Goal: Task Accomplishment & Management: Use online tool/utility

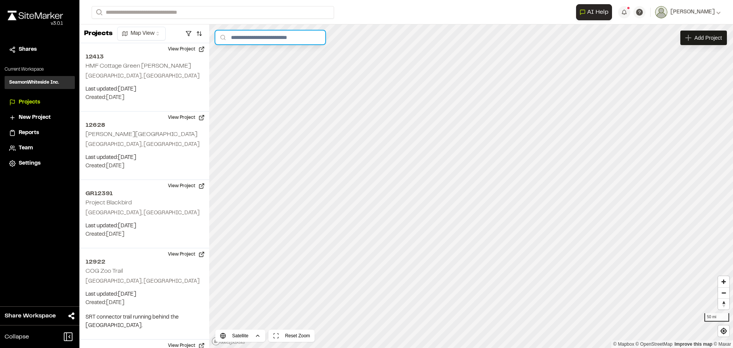
click at [250, 37] on input "text" at bounding box center [270, 38] width 110 height 14
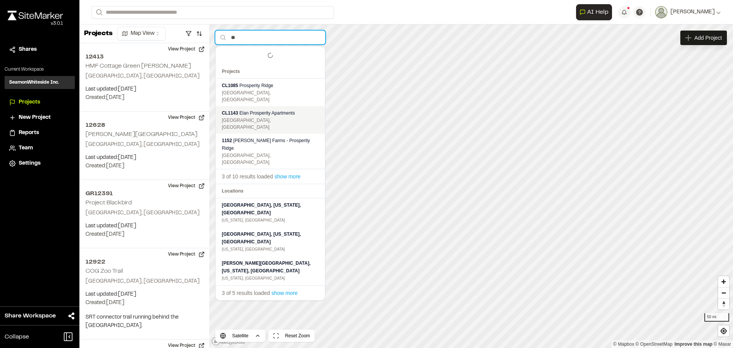
type input "*"
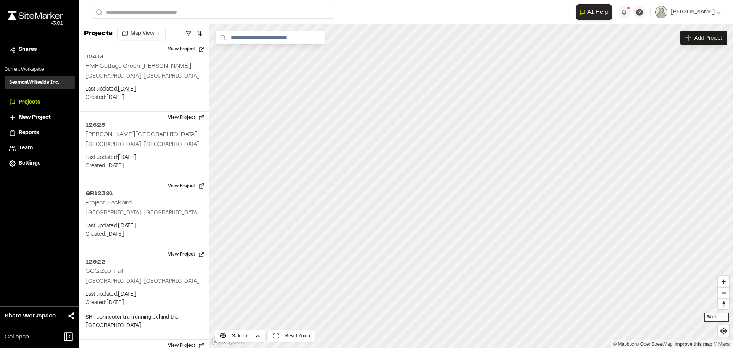
click at [221, 20] on div "**********" at bounding box center [406, 12] width 629 height 24
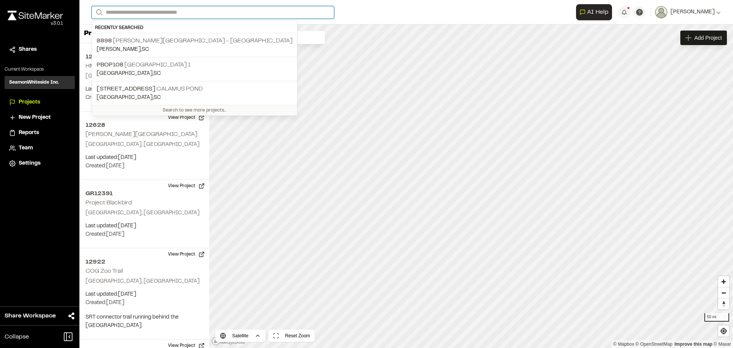
click at [229, 12] on input "Search" at bounding box center [213, 12] width 242 height 13
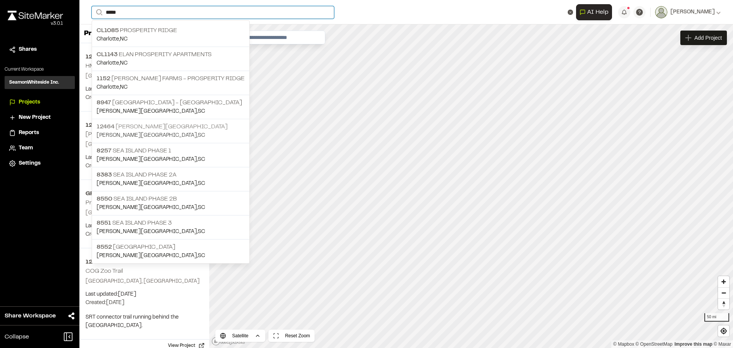
type input "*****"
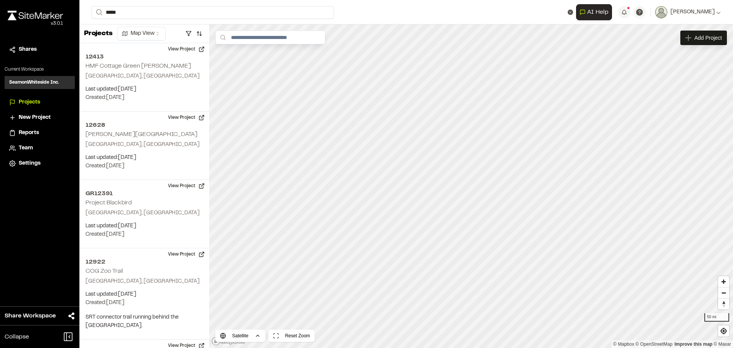
click at [177, 125] on p "12464 [PERSON_NAME][GEOGRAPHIC_DATA]" at bounding box center [171, 126] width 148 height 9
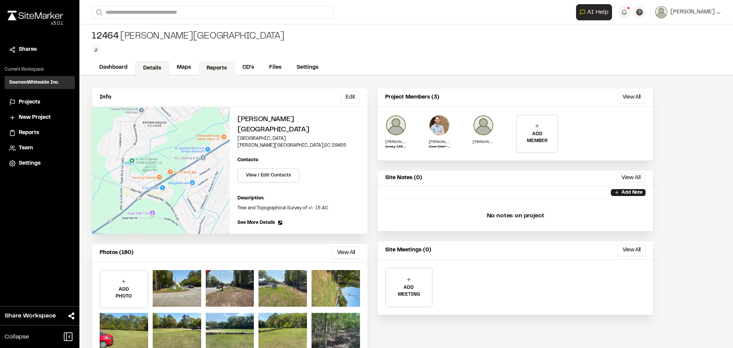
click at [203, 69] on link "Reports" at bounding box center [217, 68] width 36 height 15
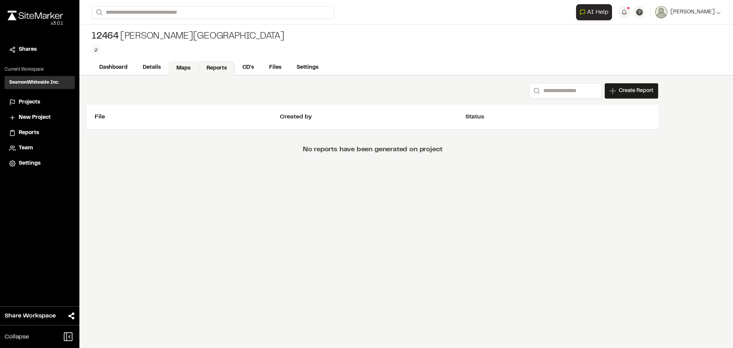
click at [182, 69] on link "Maps" at bounding box center [183, 68] width 30 height 15
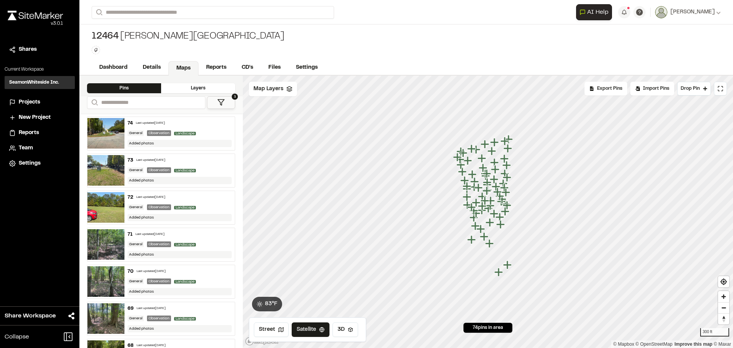
click at [227, 88] on div "Layers" at bounding box center [198, 88] width 74 height 10
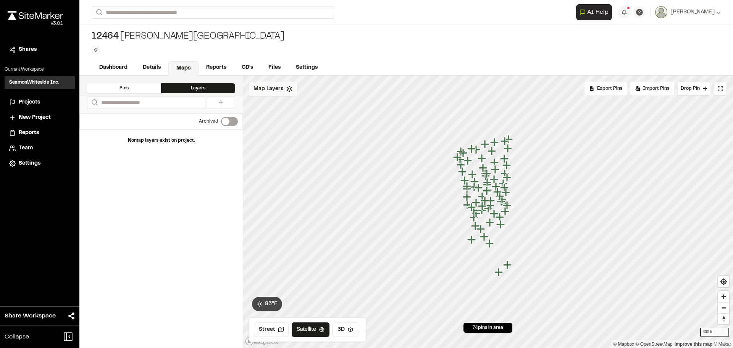
click at [279, 89] on span "Map Layers" at bounding box center [269, 89] width 30 height 8
click at [312, 87] on icon at bounding box center [313, 90] width 6 height 6
click at [288, 90] on polyline at bounding box center [289, 89] width 5 height 1
click at [288, 90] on html "Close sidebar v 3.0.1 Shares Current Workspace SeamonWhiteside Inc. SI Projects…" at bounding box center [366, 174] width 733 height 348
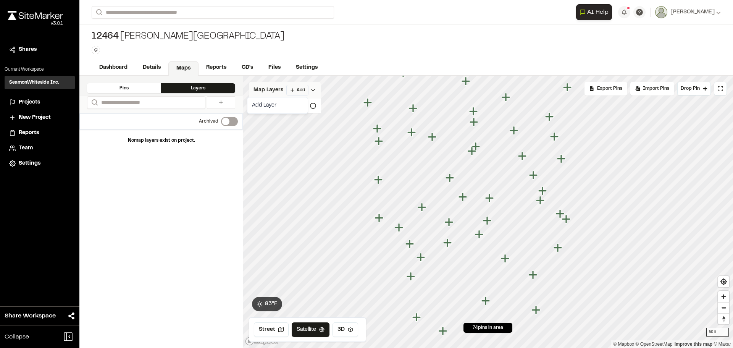
click at [465, 195] on icon "Map marker" at bounding box center [464, 197] width 10 height 10
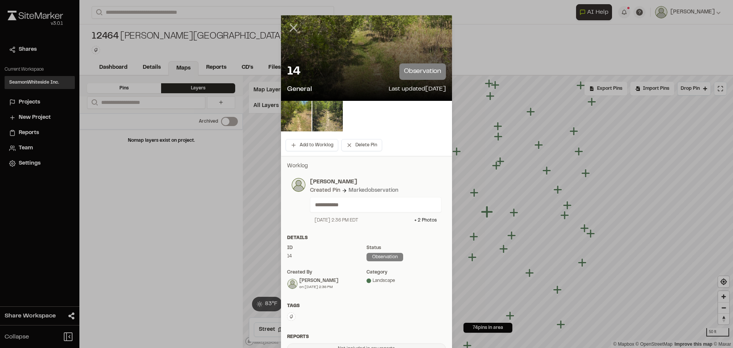
click at [287, 29] on icon at bounding box center [293, 27] width 13 height 13
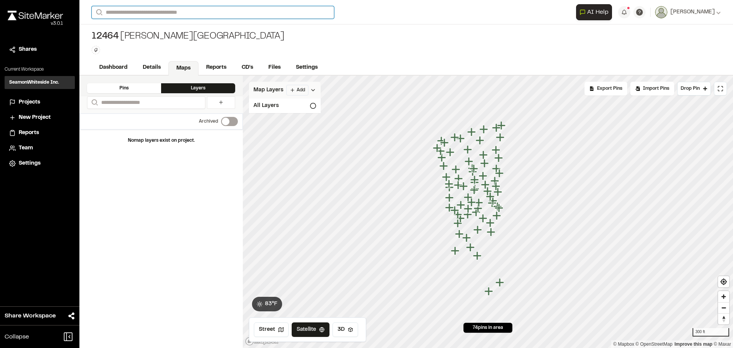
click at [231, 12] on input "Search" at bounding box center [213, 12] width 242 height 13
type input "*****"
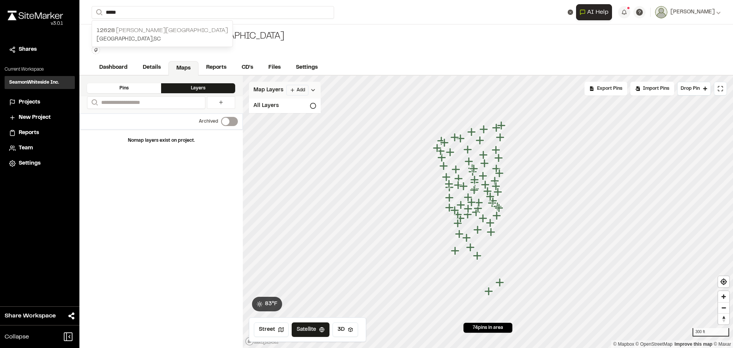
click at [176, 36] on p "[GEOGRAPHIC_DATA] , [GEOGRAPHIC_DATA]" at bounding box center [162, 39] width 131 height 8
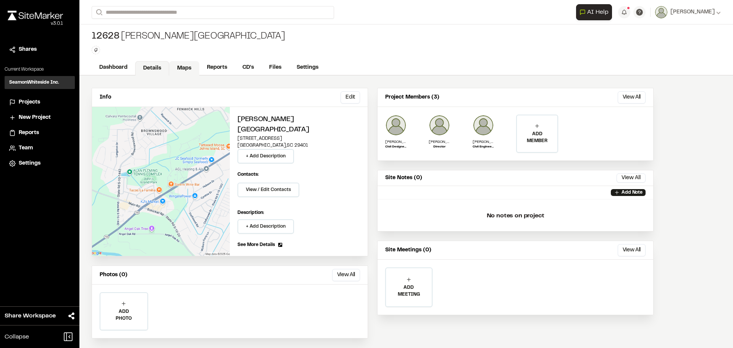
click at [180, 61] on link "Maps" at bounding box center [184, 68] width 30 height 15
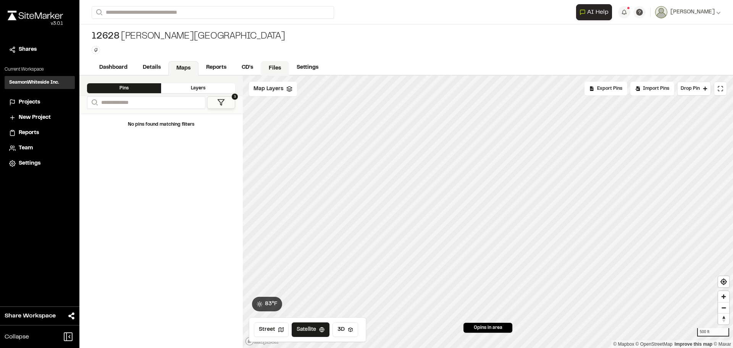
click at [276, 69] on link "Files" at bounding box center [275, 68] width 28 height 15
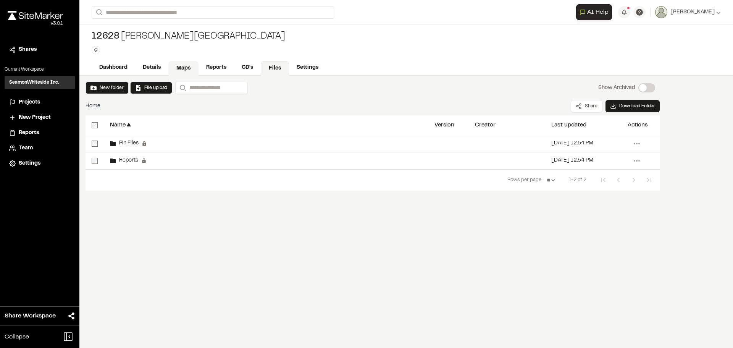
click at [184, 68] on link "Maps" at bounding box center [183, 68] width 30 height 15
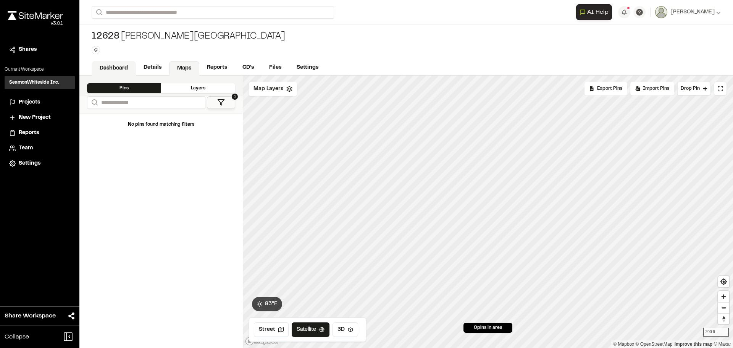
click at [116, 69] on link "Dashboard" at bounding box center [114, 68] width 44 height 15
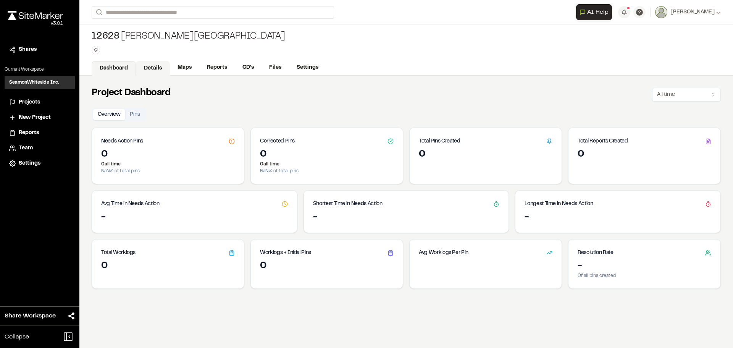
click at [142, 64] on link "Details" at bounding box center [153, 68] width 34 height 15
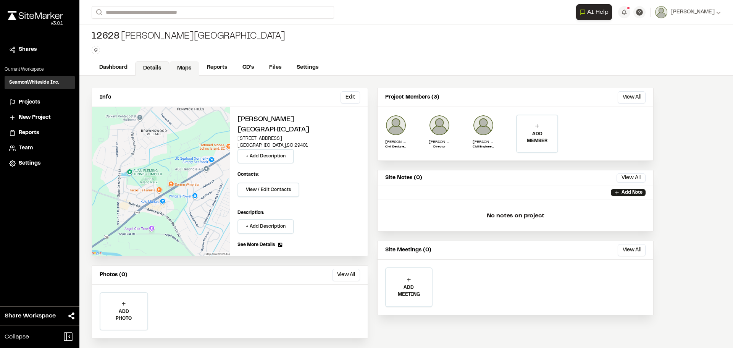
click at [181, 65] on link "Maps" at bounding box center [184, 68] width 30 height 15
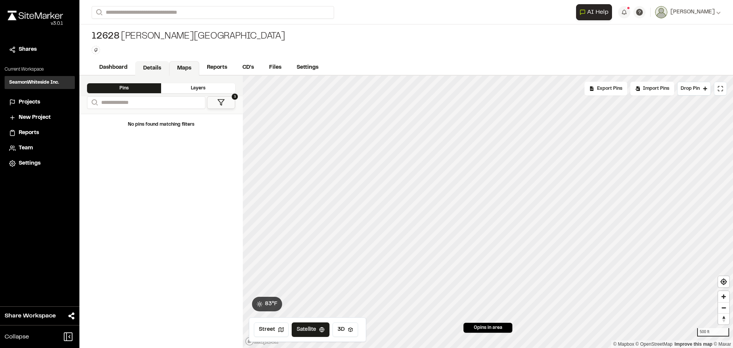
click at [157, 67] on link "Details" at bounding box center [152, 68] width 34 height 15
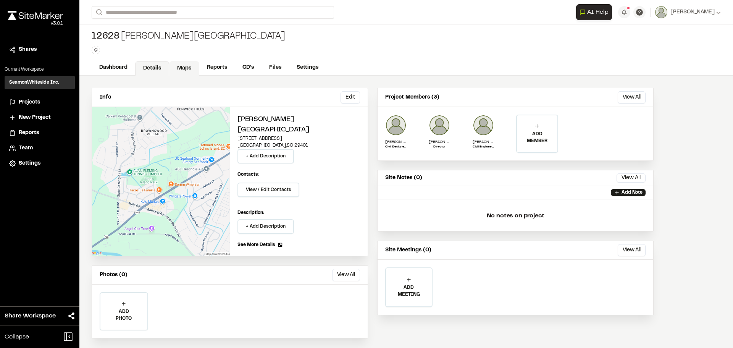
click at [175, 68] on link "Maps" at bounding box center [184, 68] width 30 height 15
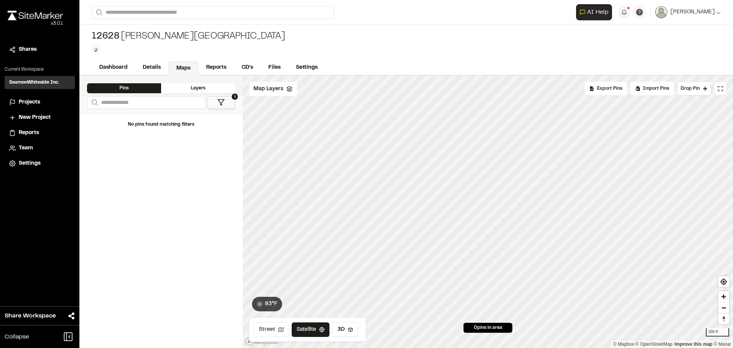
click at [280, 325] on button "Street" at bounding box center [271, 329] width 35 height 15
click at [300, 328] on button "Satellite" at bounding box center [311, 329] width 40 height 15
click at [265, 90] on span "Map Layers" at bounding box center [269, 89] width 30 height 8
click at [265, 90] on span "Map Layers" at bounding box center [269, 90] width 30 height 8
click at [279, 89] on span "Map Layers" at bounding box center [269, 89] width 30 height 8
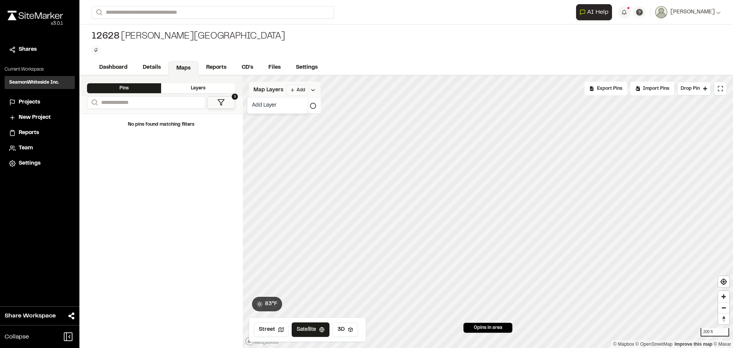
click at [295, 93] on html "Close sidebar v 3.0.1 Shares Current Workspace SeamonWhiteside Inc. SI Projects…" at bounding box center [366, 174] width 733 height 348
click at [279, 105] on link "Add Layer" at bounding box center [277, 105] width 57 height 13
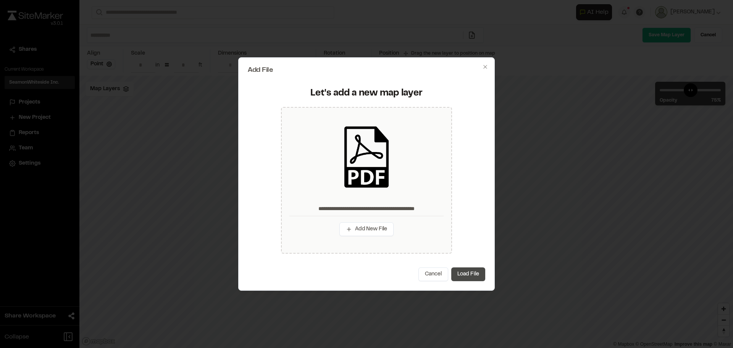
click at [467, 270] on button "Load File" at bounding box center [468, 274] width 34 height 14
type input "**********"
type input "****"
type input "*******"
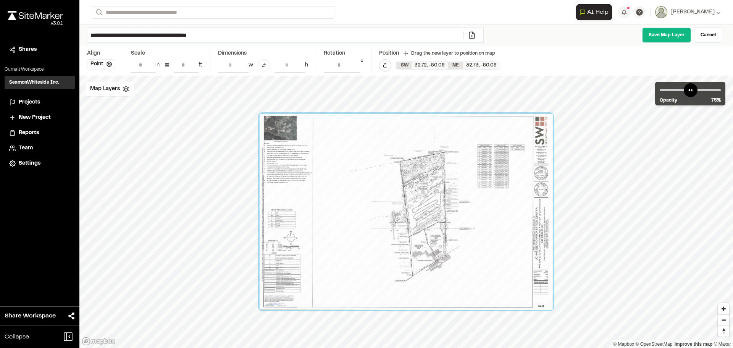
click at [186, 65] on input "**" at bounding box center [186, 65] width 24 height 15
click at [184, 64] on input "**" at bounding box center [186, 65] width 24 height 15
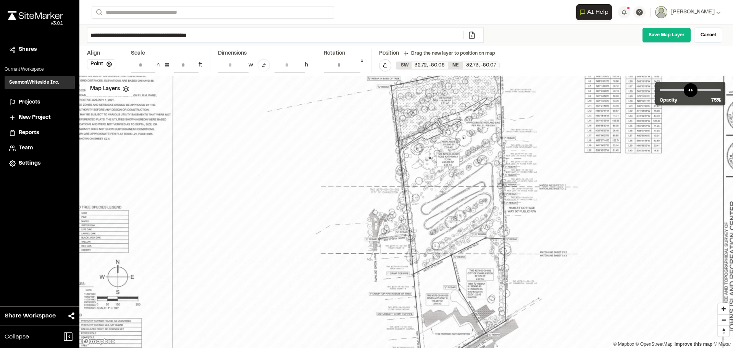
type input "***"
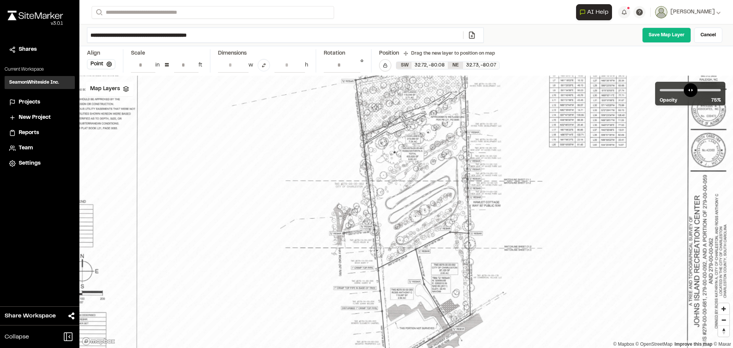
drag, startPoint x: 419, startPoint y: 245, endPoint x: 383, endPoint y: 240, distance: 36.0
click at [383, 240] on div at bounding box center [370, 206] width 733 height 490
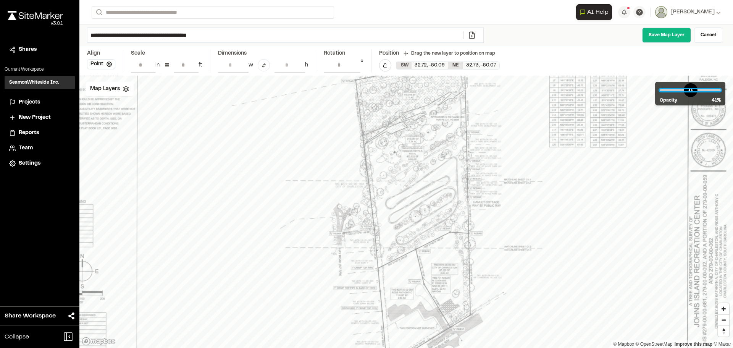
drag, startPoint x: 702, startPoint y: 91, endPoint x: 686, endPoint y: 93, distance: 16.1
click at [686, 91] on input "range" at bounding box center [690, 90] width 61 height 2
drag, startPoint x: 537, startPoint y: 239, endPoint x: 537, endPoint y: 208, distance: 31.3
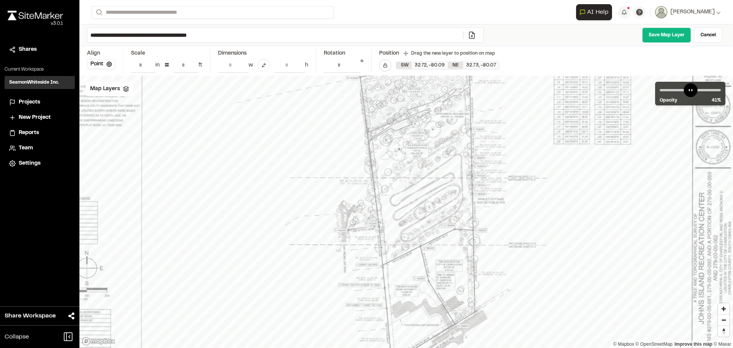
drag, startPoint x: 529, startPoint y: 230, endPoint x: 533, endPoint y: 231, distance: 4.6
click at [533, 231] on div at bounding box center [375, 203] width 733 height 490
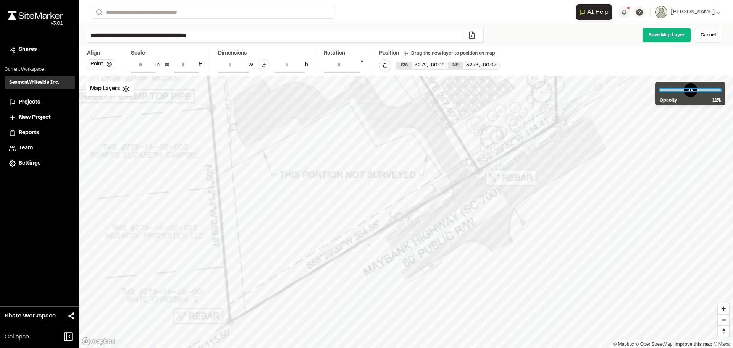
drag, startPoint x: 686, startPoint y: 87, endPoint x: 672, endPoint y: 92, distance: 15.0
click at [672, 91] on input "range" at bounding box center [690, 90] width 61 height 2
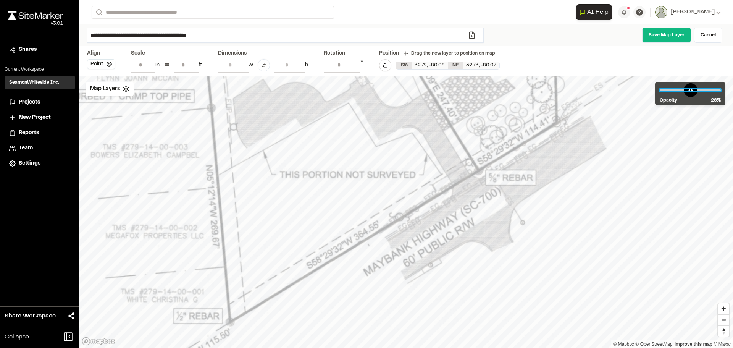
drag, startPoint x: 674, startPoint y: 94, endPoint x: 680, endPoint y: 96, distance: 6.3
type input "**"
click at [680, 91] on input "range" at bounding box center [690, 90] width 61 height 2
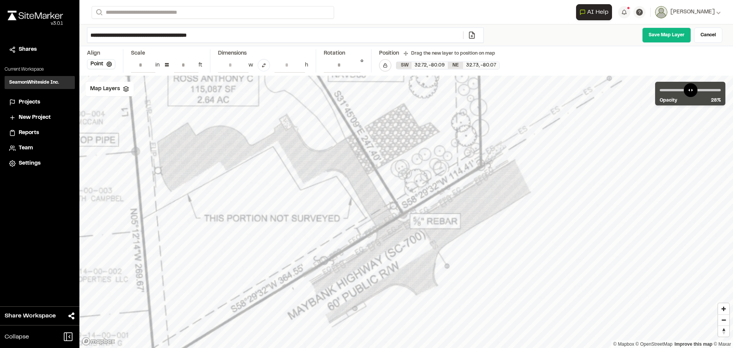
drag, startPoint x: 545, startPoint y: 165, endPoint x: 469, endPoint y: 208, distance: 87.2
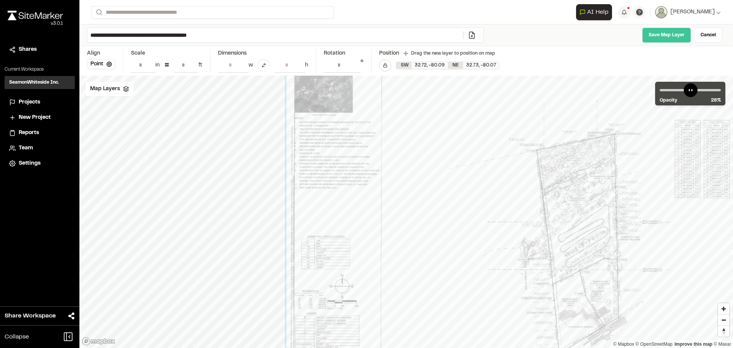
click at [664, 32] on link "Save Map Layer" at bounding box center [666, 34] width 49 height 15
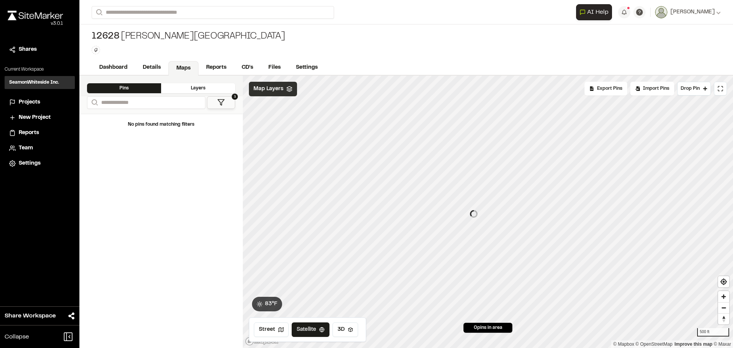
click at [271, 93] on div "Map Layers" at bounding box center [273, 89] width 48 height 15
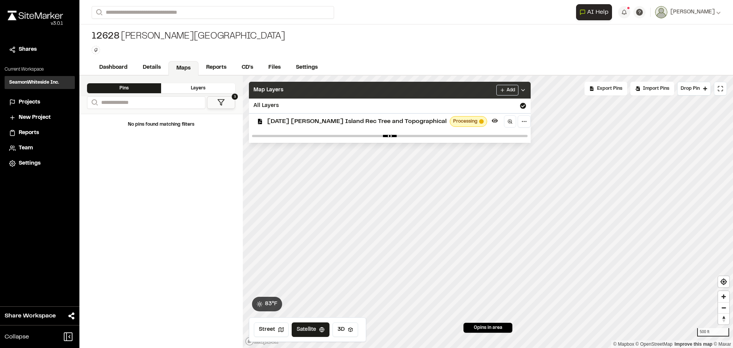
click at [276, 92] on span "Map Layers" at bounding box center [269, 90] width 30 height 8
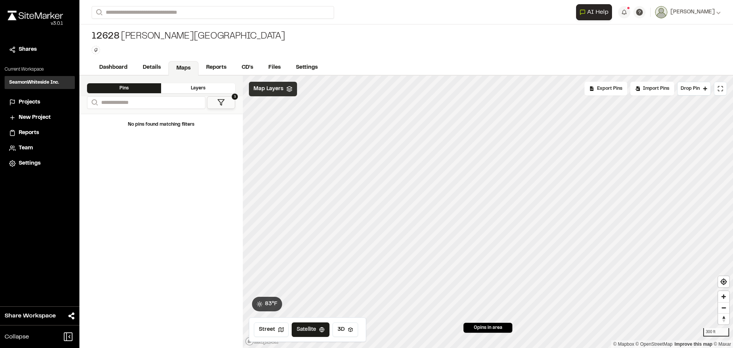
click at [277, 93] on div "Map Layers" at bounding box center [273, 89] width 48 height 15
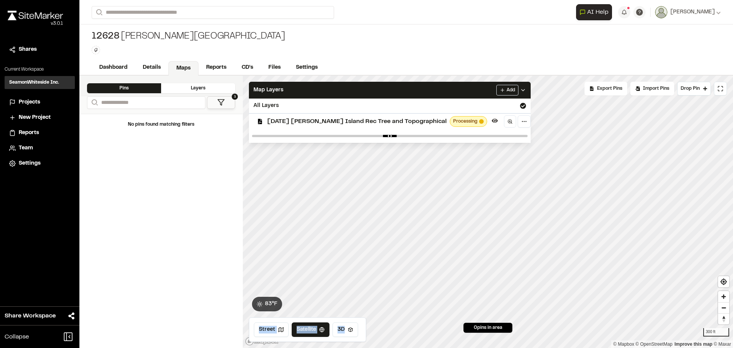
click at [426, 152] on div "Click to Drop Pin 0 pins in area Export Pins Available Datums Datums Apply Conv…" at bounding box center [488, 212] width 490 height 272
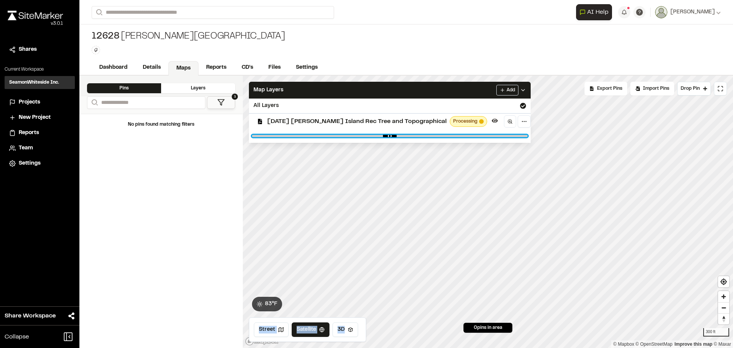
type input "****"
click at [499, 135] on input "range" at bounding box center [390, 136] width 276 height 2
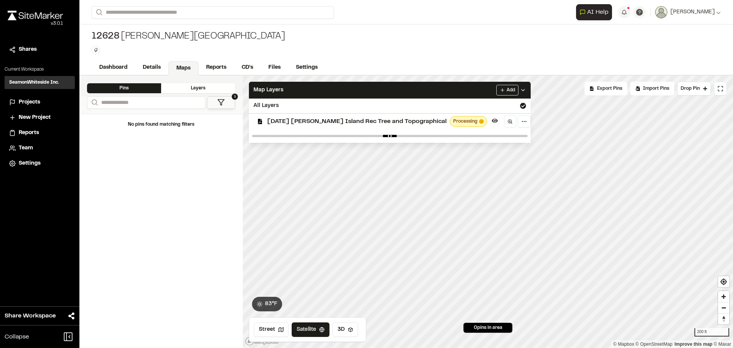
click at [379, 125] on span "[DATE] [PERSON_NAME] Island Rec Tree and Topographical" at bounding box center [356, 121] width 179 height 9
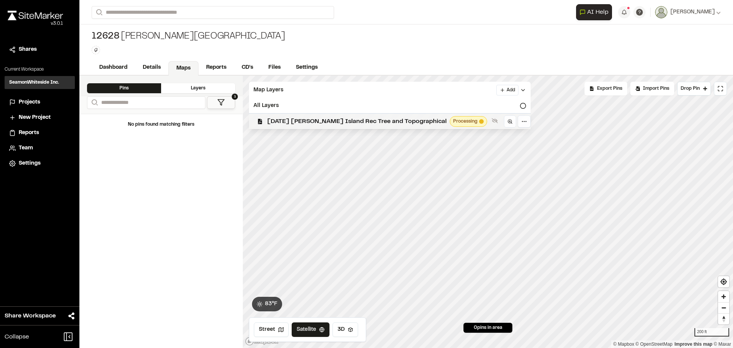
click at [423, 119] on span "[DATE] [PERSON_NAME] Island Rec Tree and Topographical" at bounding box center [356, 121] width 179 height 9
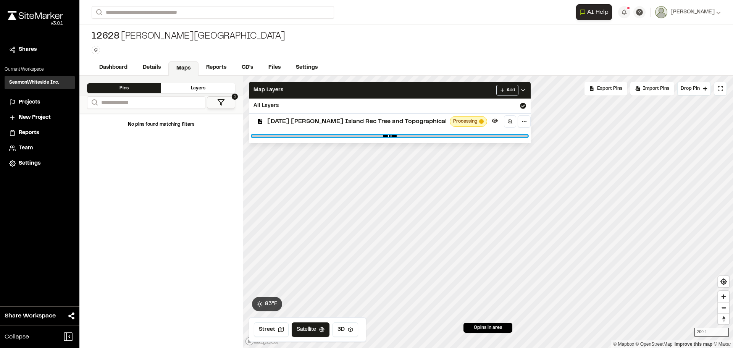
drag, startPoint x: 499, startPoint y: 135, endPoint x: 396, endPoint y: 141, distance: 103.3
type input "****"
click at [396, 137] on input "range" at bounding box center [390, 136] width 276 height 2
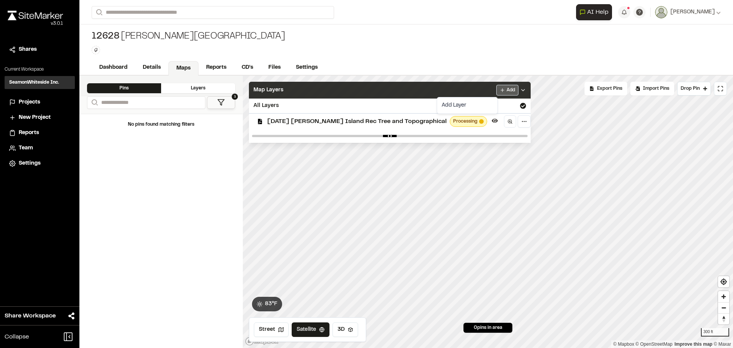
click at [485, 93] on html "Close sidebar v 3.0.1 Shares Current Workspace SeamonWhiteside Inc. SI Projects…" at bounding box center [366, 174] width 733 height 348
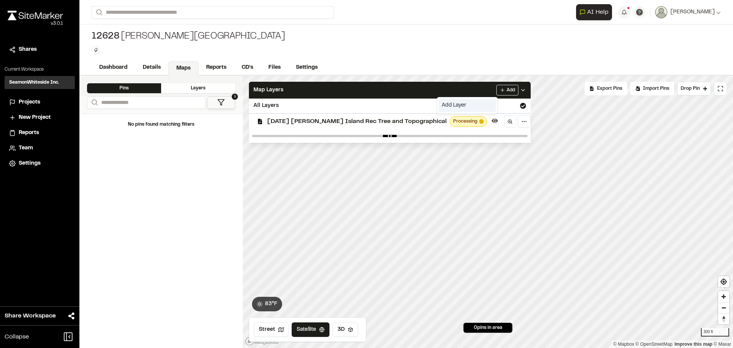
click at [475, 102] on link "Add Layer" at bounding box center [467, 105] width 57 height 13
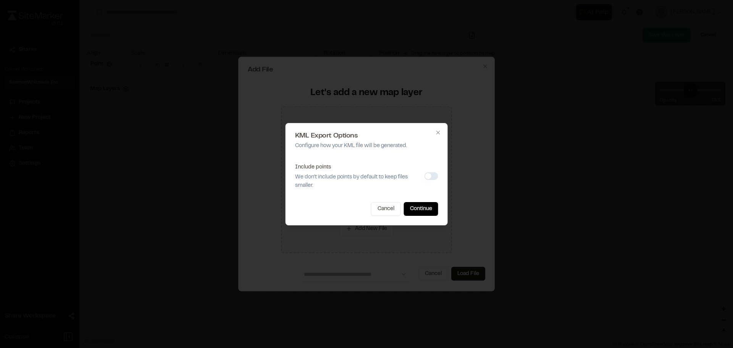
click at [429, 177] on button "Include points" at bounding box center [432, 176] width 14 height 8
click at [420, 205] on button "Continue" at bounding box center [421, 209] width 34 height 14
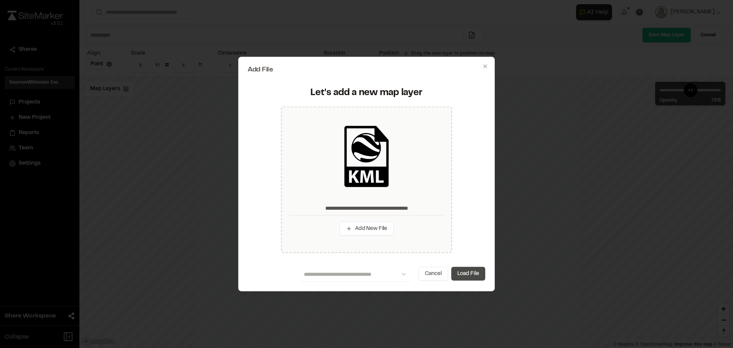
click at [474, 267] on button "Load File" at bounding box center [468, 274] width 34 height 14
type input "**********"
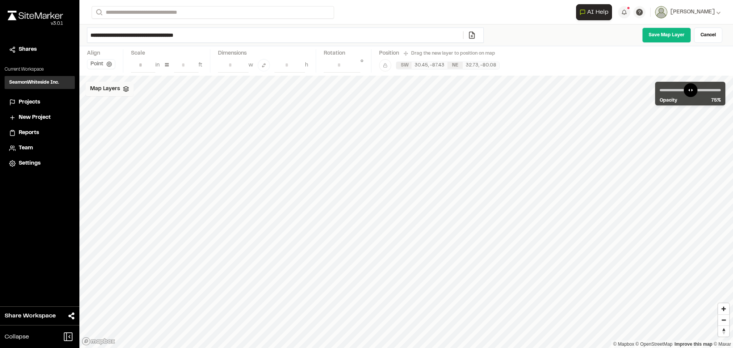
click at [130, 88] on div "Map Layers" at bounding box center [110, 89] width 48 height 15
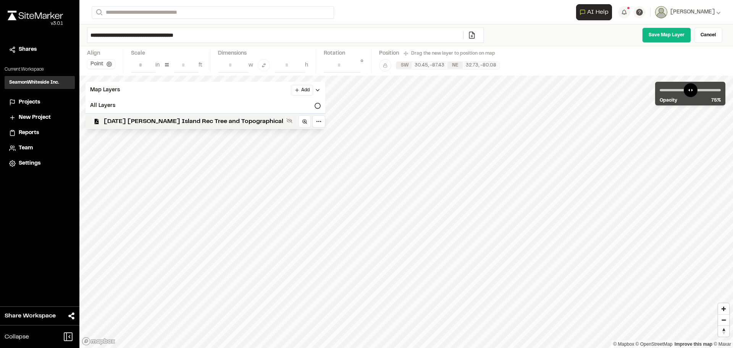
click at [533, 60] on div "**********" at bounding box center [406, 60] width 654 height 29
click at [315, 91] on icon at bounding box center [318, 90] width 6 height 6
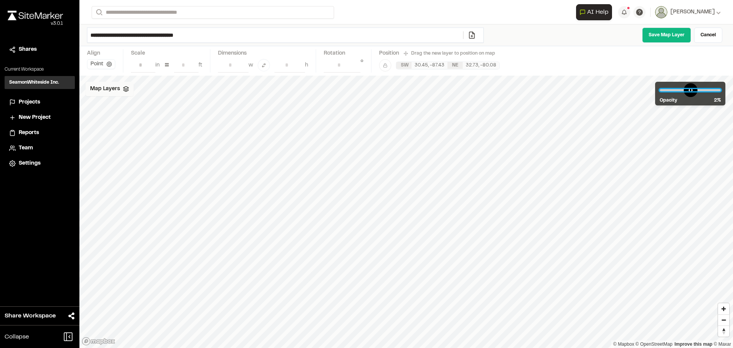
drag, startPoint x: 701, startPoint y: 87, endPoint x: 667, endPoint y: 95, distance: 34.5
click at [667, 91] on input "range" at bounding box center [690, 90] width 61 height 2
drag, startPoint x: 667, startPoint y: 92, endPoint x: 718, endPoint y: 92, distance: 51.2
type input "***"
click at [718, 91] on input "range" at bounding box center [690, 90] width 61 height 2
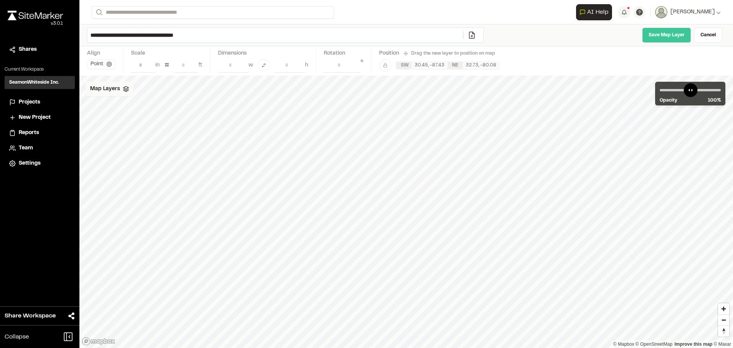
click at [664, 37] on link "Save Map Layer" at bounding box center [666, 34] width 49 height 15
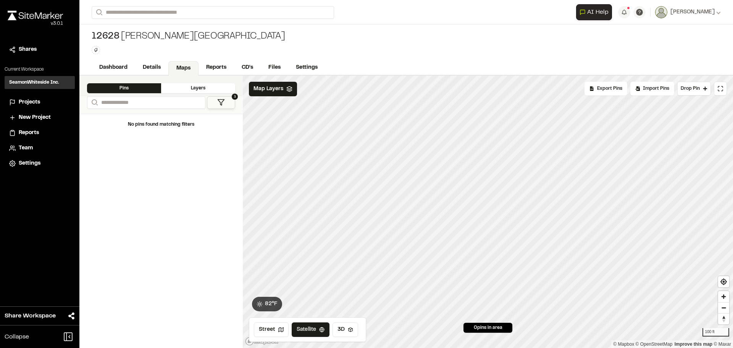
click at [222, 104] on polygon at bounding box center [221, 103] width 6 height 6
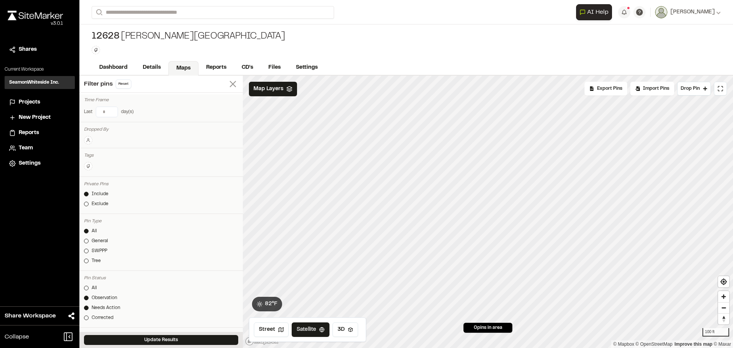
click at [231, 87] on icon at bounding box center [233, 84] width 11 height 11
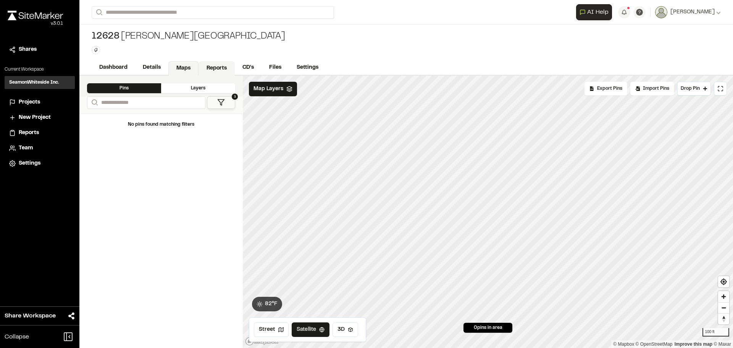
click at [220, 66] on link "Reports" at bounding box center [217, 68] width 36 height 15
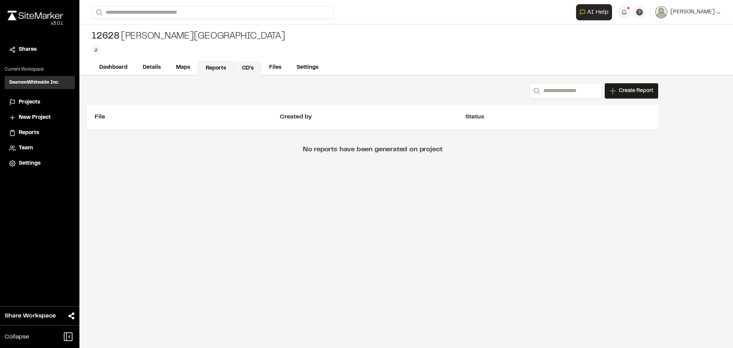
drag, startPoint x: 247, startPoint y: 67, endPoint x: 241, endPoint y: 66, distance: 6.5
click at [247, 67] on link "CD's" at bounding box center [247, 68] width 27 height 15
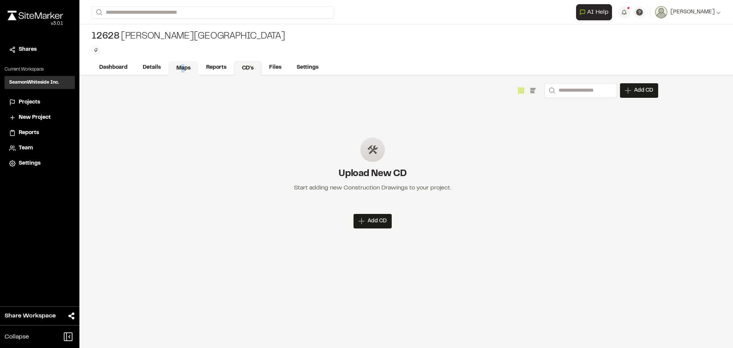
click at [184, 68] on link "Maps" at bounding box center [183, 68] width 30 height 15
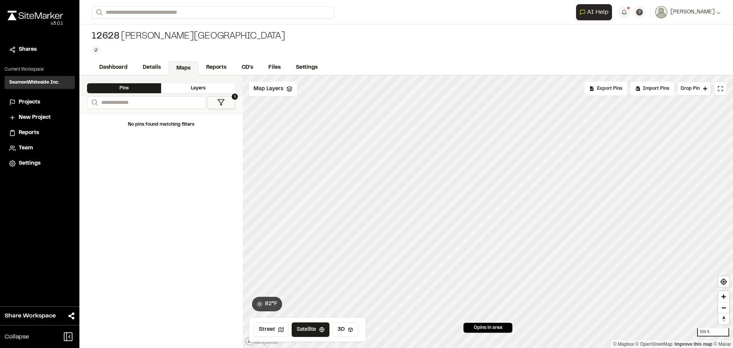
click at [370, 59] on div "[GEOGRAPHIC_DATA][PERSON_NAME] Type Enter or comma to add tag." at bounding box center [406, 42] width 654 height 36
